Goal: Transaction & Acquisition: Purchase product/service

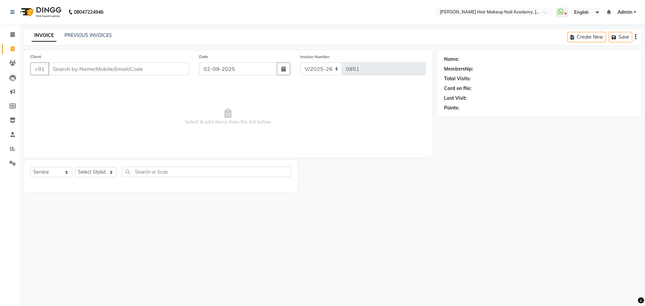
select select "3468"
select select "service"
drag, startPoint x: 110, startPoint y: 173, endPoint x: 108, endPoint y: 177, distance: 4.1
click at [110, 173] on select "Select Stylist Abhimanyu [PERSON_NAME] Arjun [PERSON_NAME] Kiran [MEDICAL_DATA]" at bounding box center [96, 172] width 42 height 10
select select "15692"
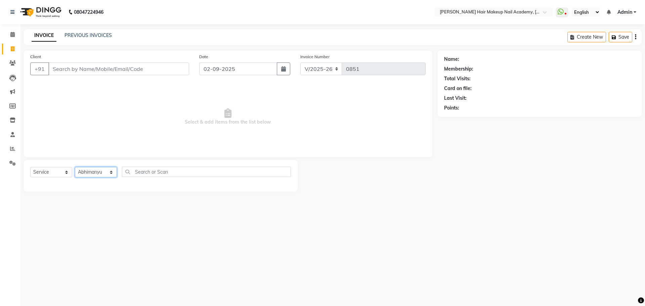
click at [75, 167] on select "Select Stylist Abhimanyu [PERSON_NAME] Arjun [PERSON_NAME] Kiran [MEDICAL_DATA]" at bounding box center [96, 172] width 42 height 10
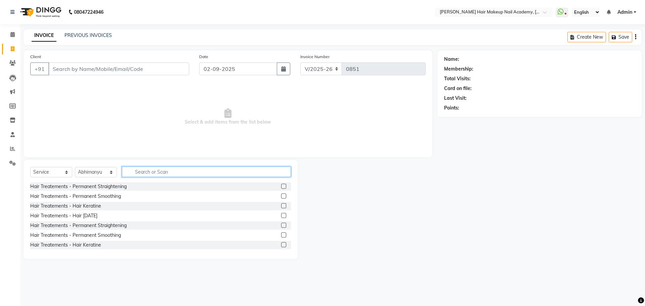
click at [157, 168] on input "text" at bounding box center [206, 172] width 169 height 10
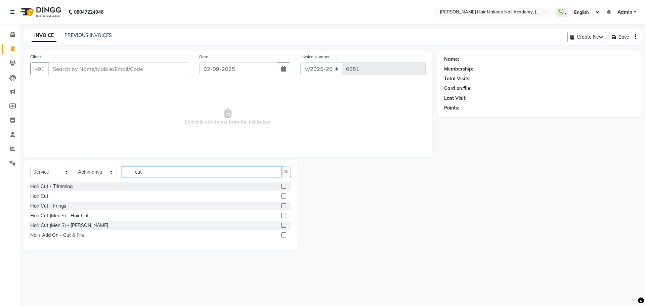
type input "cut"
click at [281, 196] on label at bounding box center [283, 195] width 5 height 5
click at [281, 196] on input "checkbox" at bounding box center [283, 196] width 4 height 4
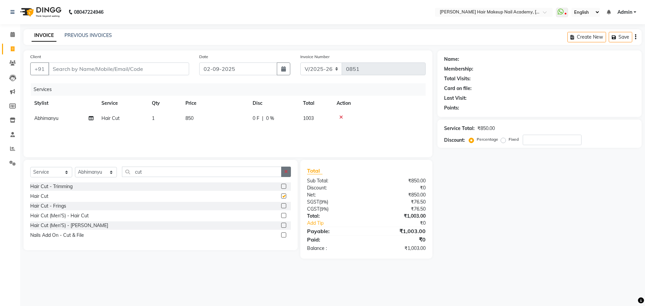
checkbox input "false"
click at [285, 171] on icon "button" at bounding box center [286, 171] width 4 height 5
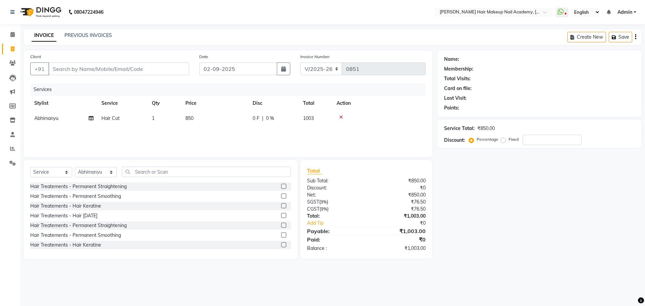
click at [519, 203] on div "Name: Membership: Total Visits: Card on file: Last Visit: Points: Service Total…" at bounding box center [541, 154] width 209 height 209
click at [635, 37] on icon "button" at bounding box center [635, 37] width 1 height 0
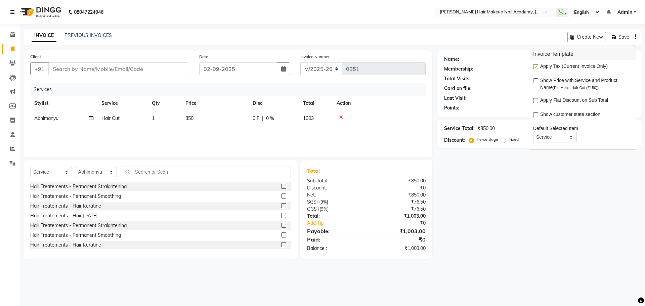
click at [534, 65] on label at bounding box center [535, 66] width 5 height 5
click at [534, 65] on input "checkbox" at bounding box center [535, 67] width 4 height 4
checkbox input "false"
drag, startPoint x: 501, startPoint y: 295, endPoint x: 532, endPoint y: 111, distance: 186.6
click at [506, 266] on div "08047224946 Select Location × [PERSON_NAME] Hair Makeup Nail Academy, Market Ya…" at bounding box center [322, 153] width 645 height 306
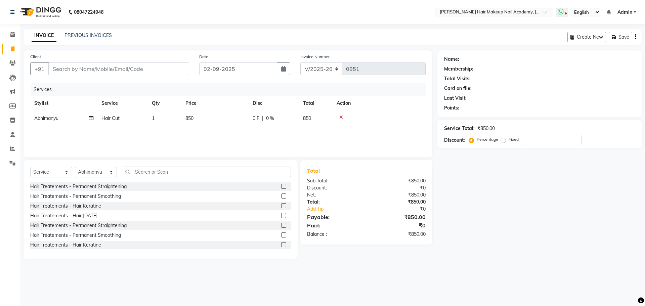
click at [563, 10] on icon at bounding box center [561, 11] width 6 height 7
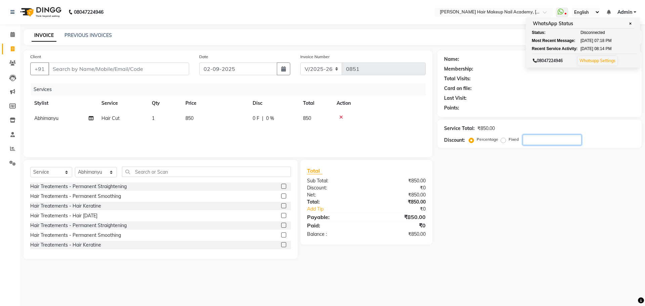
drag, startPoint x: 559, startPoint y: 281, endPoint x: 338, endPoint y: 106, distance: 282.1
click at [558, 280] on div "08047224946 Select Location × [PERSON_NAME] Hair Makeup Nail Academy, Market Ya…" at bounding box center [322, 153] width 645 height 306
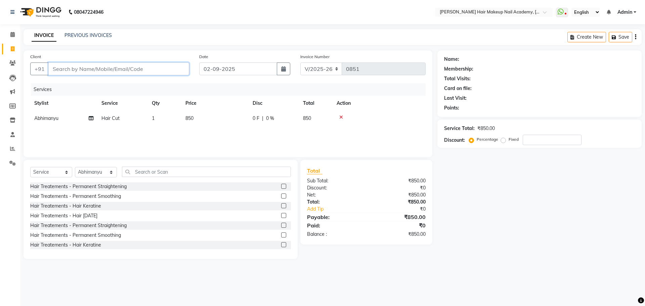
click at [104, 71] on input "Client" at bounding box center [118, 68] width 141 height 13
click at [154, 66] on input "Client" at bounding box center [118, 68] width 141 height 13
click at [157, 73] on input "Client" at bounding box center [118, 68] width 141 height 13
type input "9"
type input "0"
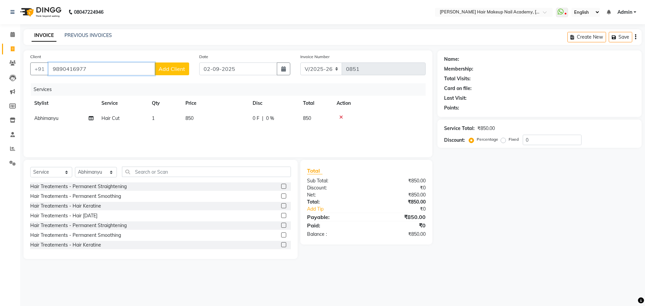
type input "9890416977"
click at [184, 68] on span "Add Client" at bounding box center [172, 68] width 27 height 7
select select "22"
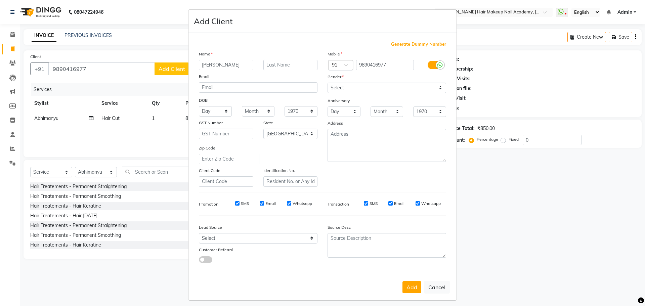
type input "[PERSON_NAME]"
click at [388, 91] on select "Select [DEMOGRAPHIC_DATA] [DEMOGRAPHIC_DATA] Other Prefer Not To Say" at bounding box center [386, 88] width 119 height 10
select select "[DEMOGRAPHIC_DATA]"
click at [327, 83] on select "Select [DEMOGRAPHIC_DATA] [DEMOGRAPHIC_DATA] Other Prefer Not To Say" at bounding box center [386, 88] width 119 height 10
click at [410, 281] on button "Add" at bounding box center [411, 287] width 19 height 12
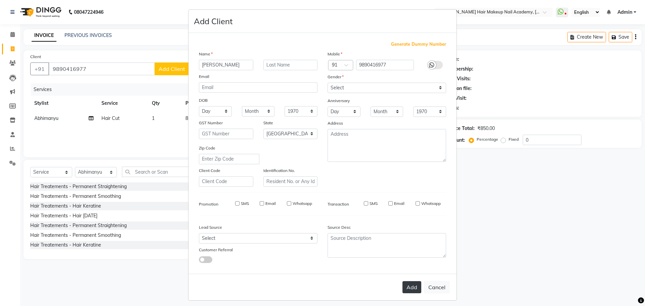
select select
select select "null"
select select
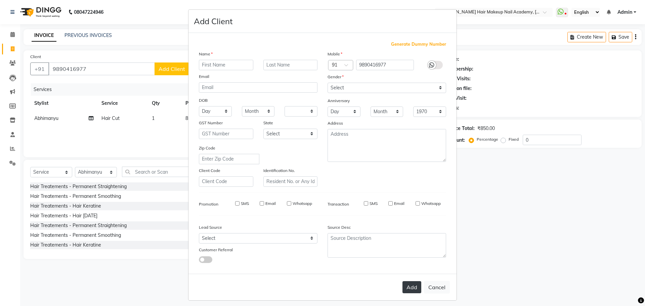
select select
checkbox input "false"
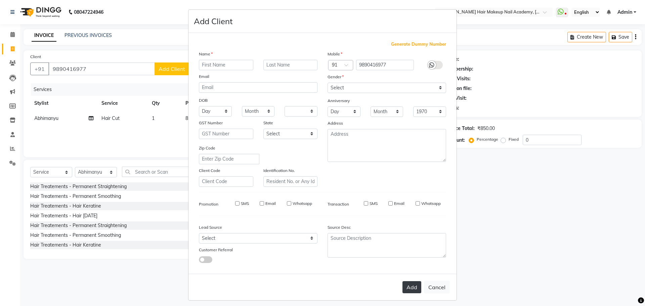
checkbox input "false"
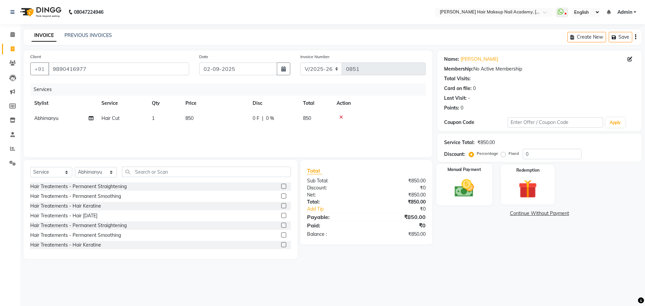
click at [457, 190] on img at bounding box center [463, 188] width 31 height 22
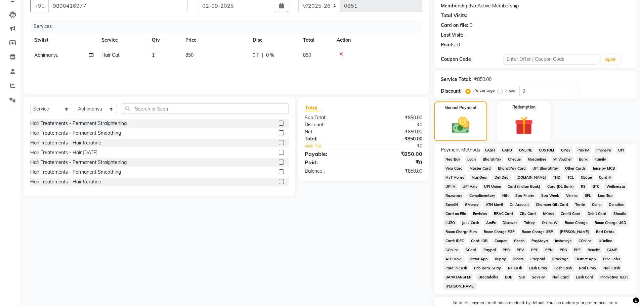
scroll to position [101, 0]
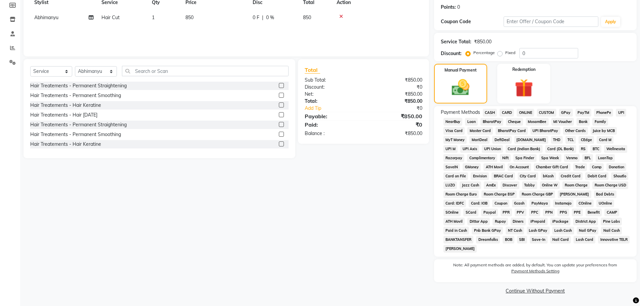
click at [489, 110] on span "CASH" at bounding box center [490, 113] width 14 height 8
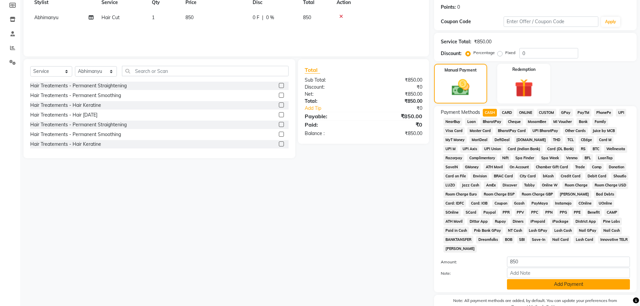
click at [545, 283] on button "Add Payment" at bounding box center [568, 284] width 123 height 10
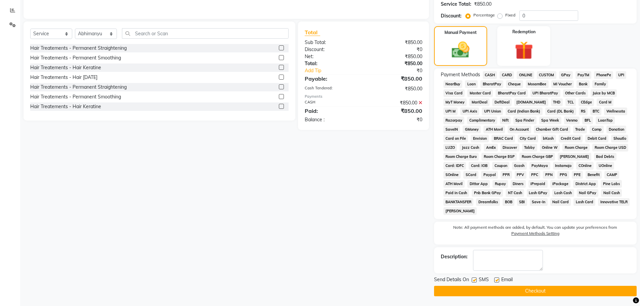
scroll to position [139, 0]
click at [542, 290] on button "Checkout" at bounding box center [535, 290] width 203 height 10
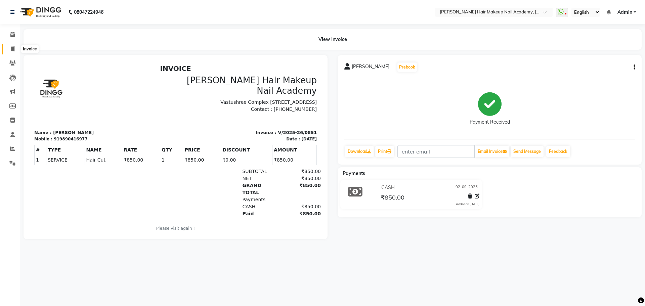
click at [11, 51] on icon at bounding box center [13, 48] width 4 height 5
select select "3468"
select select "service"
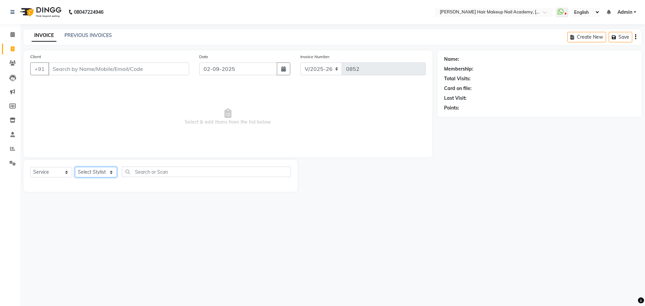
click at [105, 172] on select "Select Stylist Abhimanyu [PERSON_NAME] Arjun [PERSON_NAME] Kiran [MEDICAL_DATA]" at bounding box center [96, 172] width 42 height 10
select select "15692"
click at [75, 167] on select "Select Stylist Abhimanyu [PERSON_NAME] Arjun [PERSON_NAME] Kiran [MEDICAL_DATA]" at bounding box center [96, 172] width 42 height 10
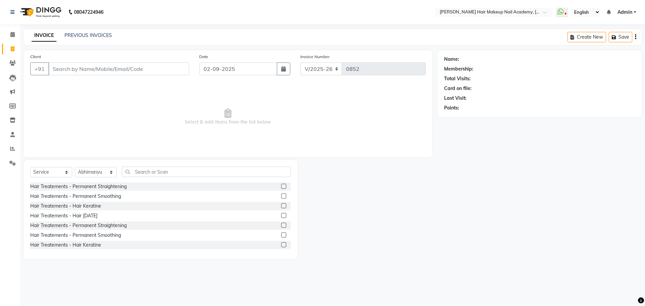
click at [185, 177] on div "Select Service Product Membership Package Voucher Prepaid Gift Card Select Styl…" at bounding box center [160, 175] width 261 height 16
click at [187, 173] on input "text" at bounding box center [206, 172] width 169 height 10
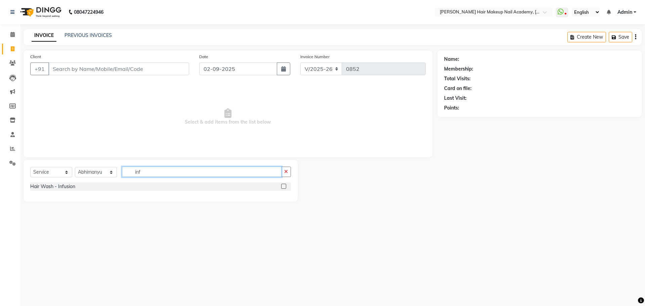
type input "inf"
click at [282, 186] on label at bounding box center [283, 186] width 5 height 5
click at [282, 186] on input "checkbox" at bounding box center [283, 186] width 4 height 4
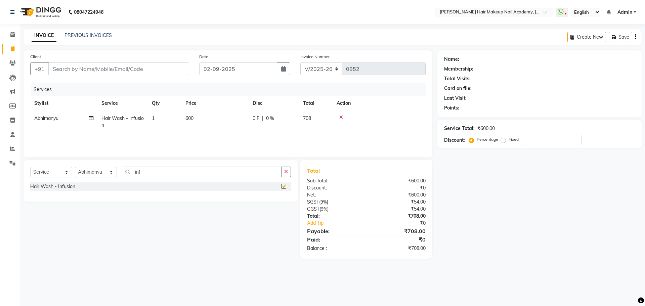
checkbox input "false"
click at [173, 69] on input "Client" at bounding box center [118, 68] width 141 height 13
type input "a"
type input "0"
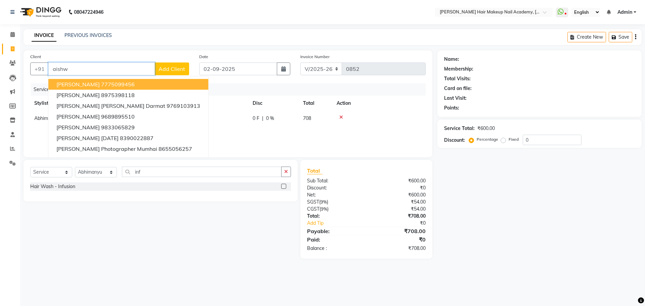
click at [153, 87] on button "[PERSON_NAME] 7775099456" at bounding box center [128, 84] width 160 height 11
type input "7775099456"
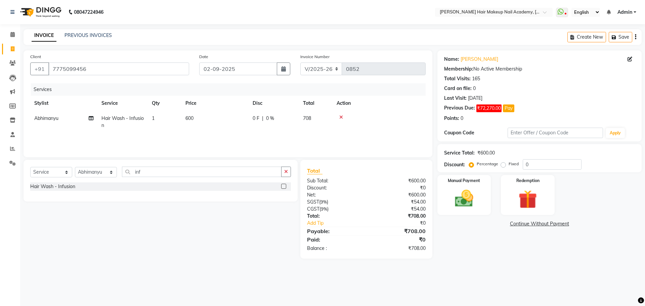
click at [635, 38] on button "button" at bounding box center [635, 37] width 1 height 16
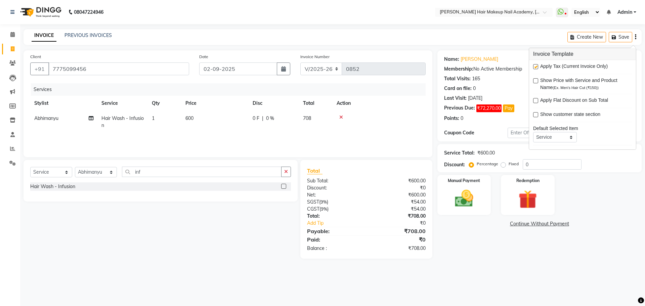
click at [537, 68] on label at bounding box center [535, 66] width 5 height 5
click at [537, 68] on input "checkbox" at bounding box center [535, 67] width 4 height 4
checkbox input "false"
click at [452, 251] on main "INVOICE PREVIOUS INVOICES Create New Save Client [PHONE_NUMBER] Date [DATE] Inv…" at bounding box center [332, 141] width 625 height 225
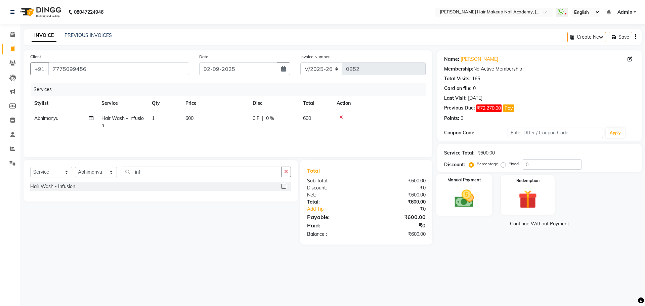
click at [469, 200] on img at bounding box center [463, 198] width 31 height 22
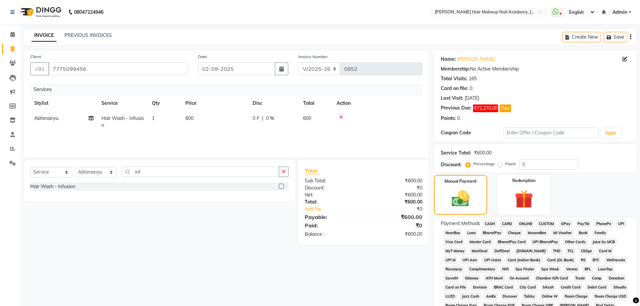
click at [491, 224] on span "CASH" at bounding box center [490, 224] width 14 height 8
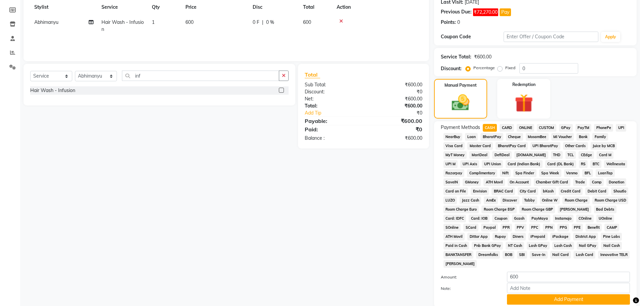
scroll to position [147, 0]
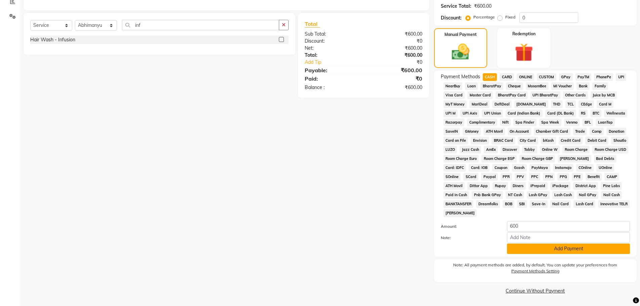
click at [524, 248] on button "Add Payment" at bounding box center [568, 248] width 123 height 10
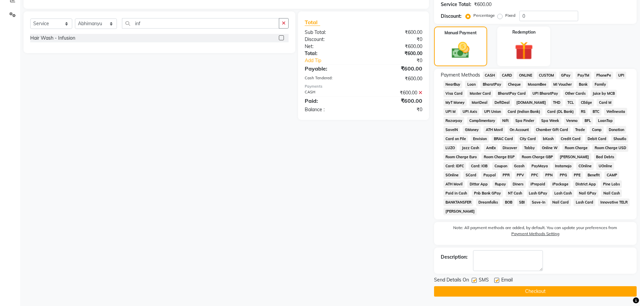
scroll to position [149, 0]
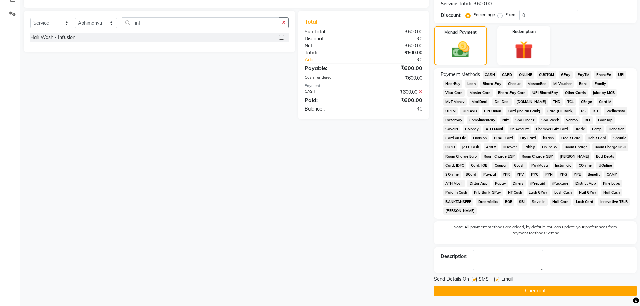
click at [546, 289] on button "Checkout" at bounding box center [535, 290] width 203 height 10
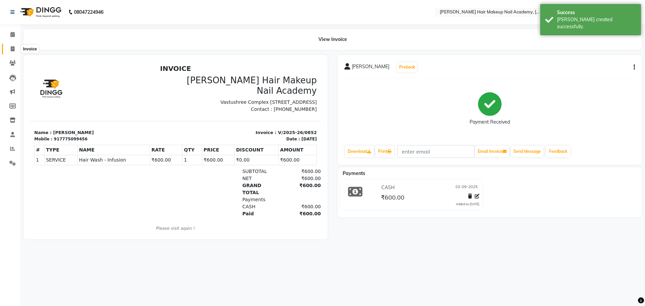
click at [14, 49] on icon at bounding box center [13, 48] width 4 height 5
select select "3468"
select select "service"
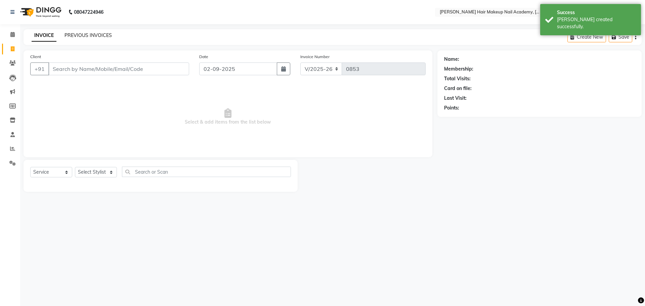
click at [89, 37] on link "PREVIOUS INVOICES" at bounding box center [87, 35] width 47 height 6
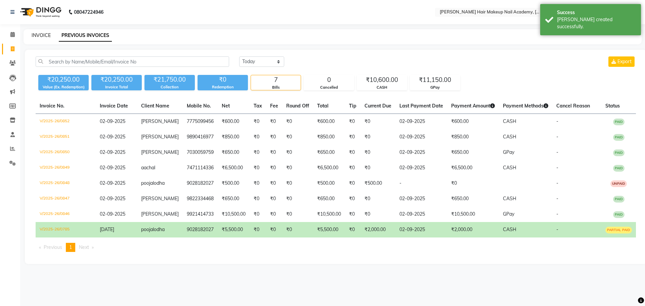
click at [38, 34] on link "INVOICE" at bounding box center [41, 35] width 19 height 6
select select "3468"
select select "service"
